Goal: Transaction & Acquisition: Purchase product/service

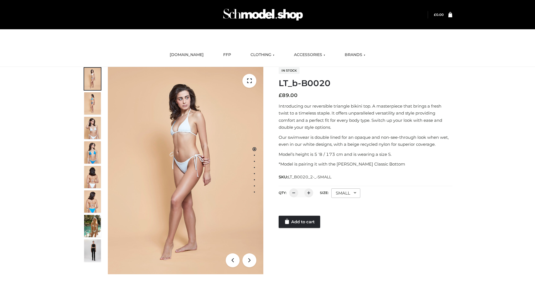
click at [300, 222] on link "Add to cart" at bounding box center [298, 222] width 41 height 12
